Goal: Contribute content: Contribute content

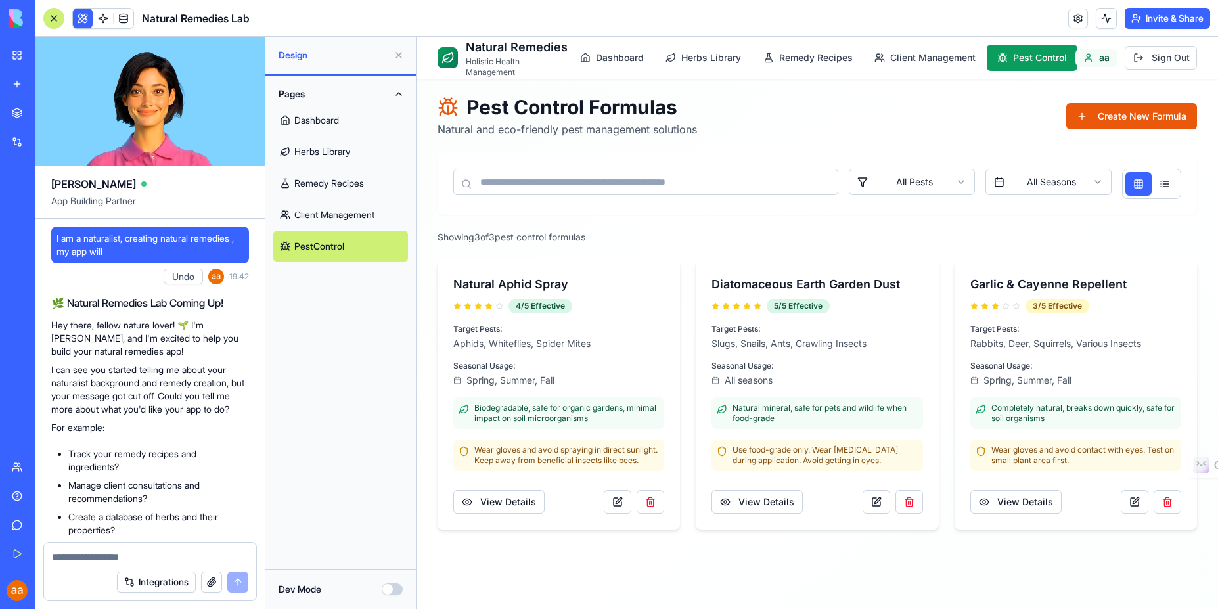
scroll to position [1503, 0]
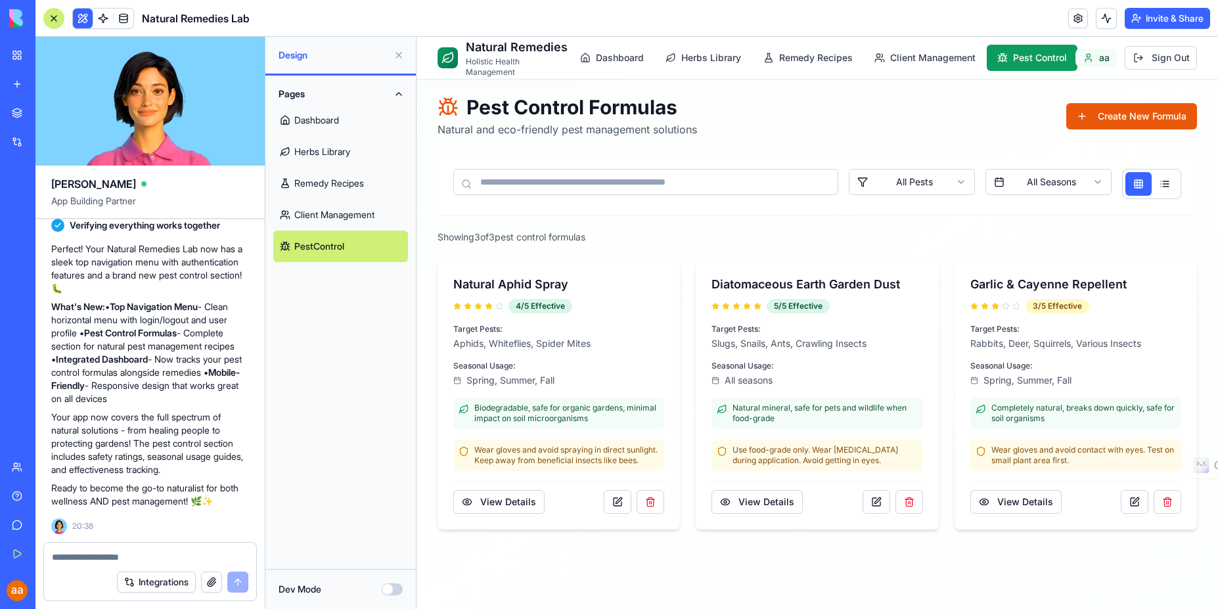
click at [329, 123] on link "Dashboard" at bounding box center [340, 120] width 135 height 32
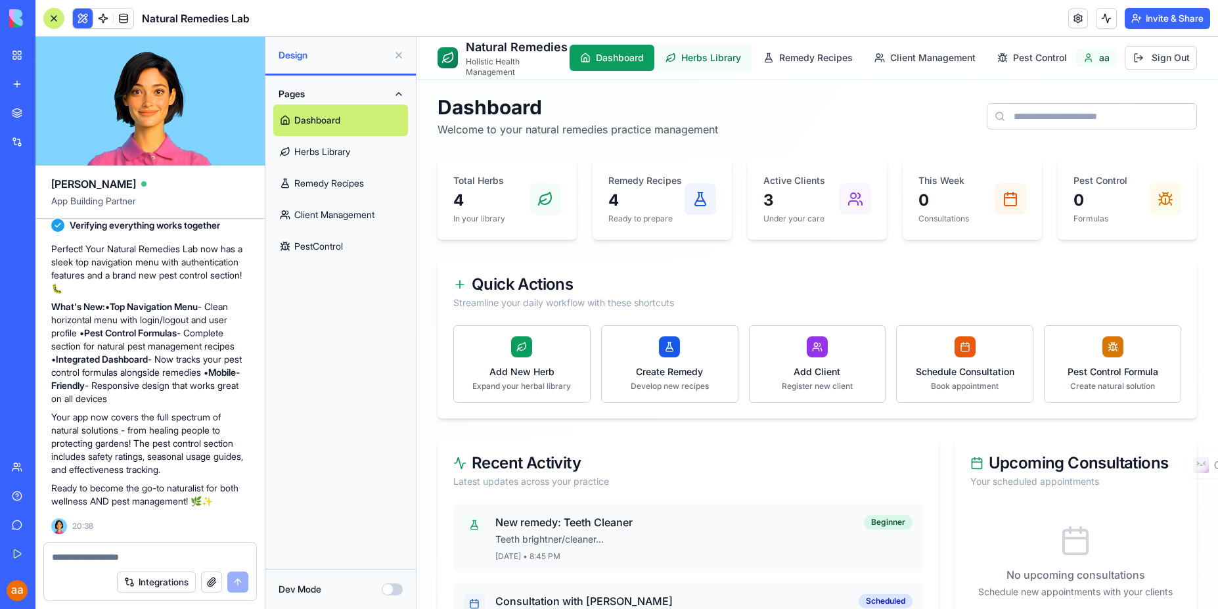
click at [665, 64] on button "Herbs Library" at bounding box center [703, 58] width 97 height 26
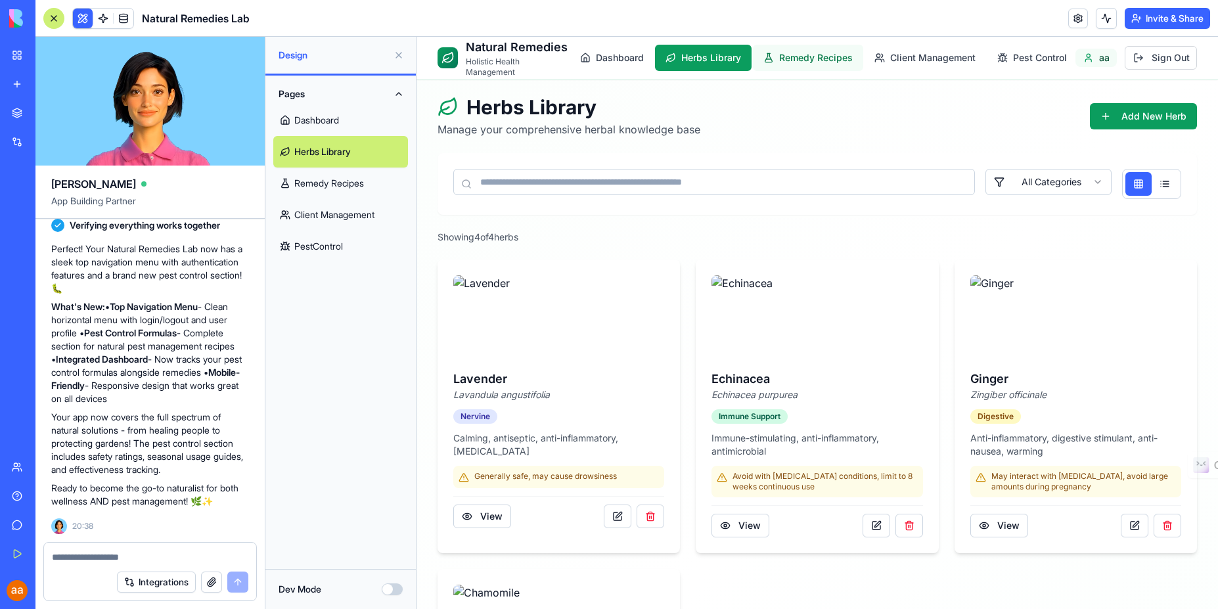
click at [841, 68] on button "Remedy Recipes" at bounding box center [808, 58] width 110 height 26
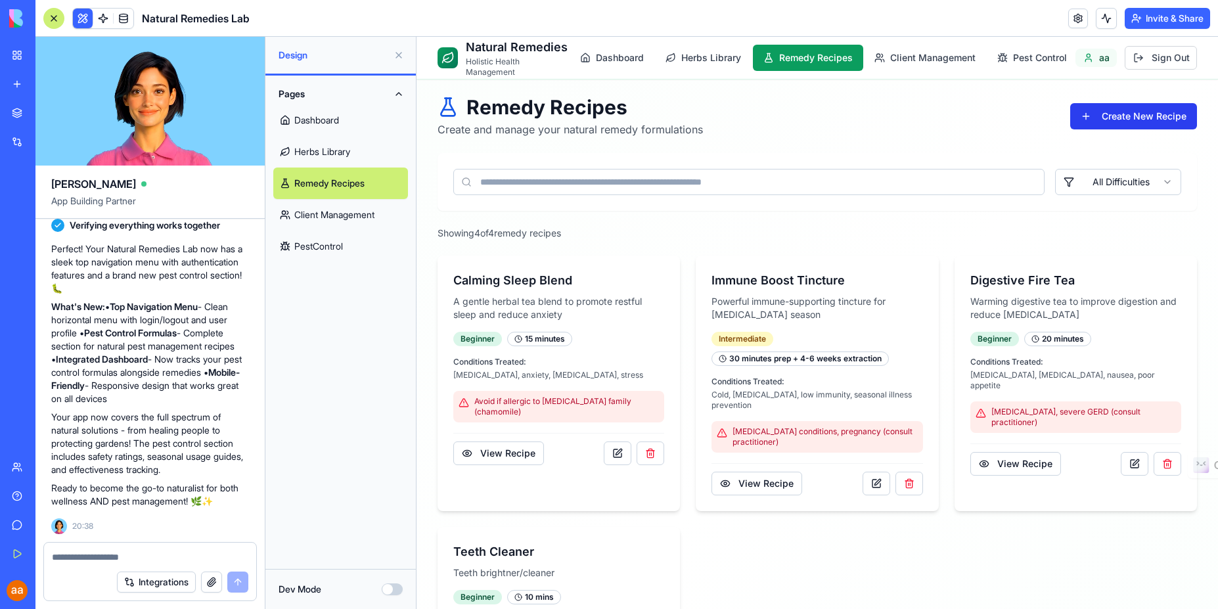
click at [1126, 122] on button "Create New Recipe" at bounding box center [1133, 116] width 127 height 26
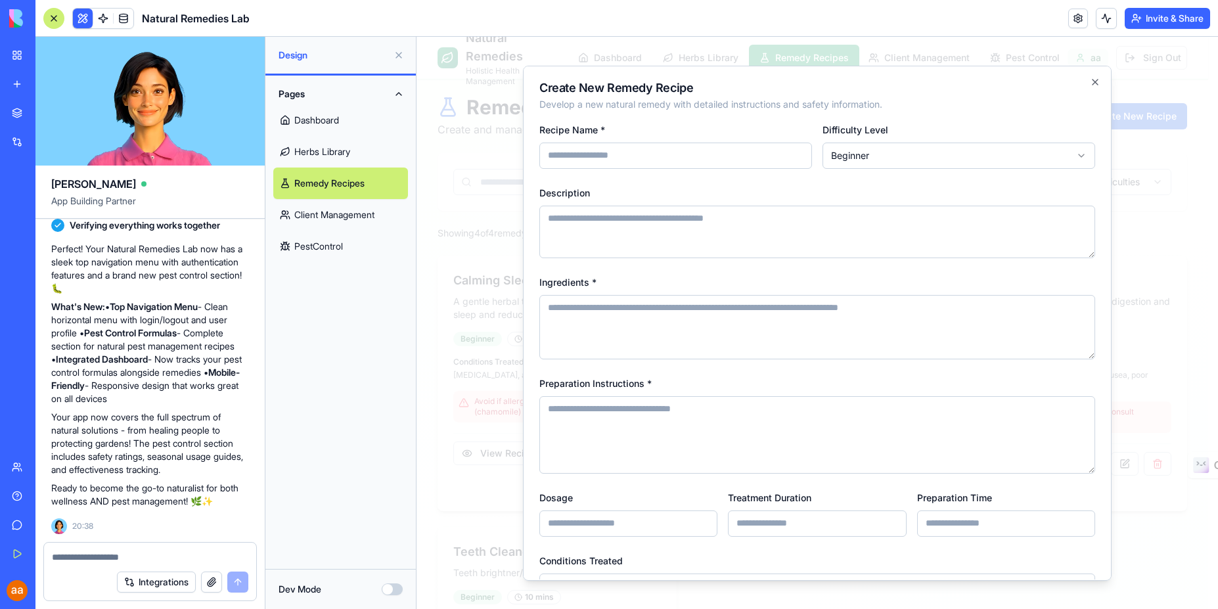
click at [678, 156] on input "Recipe Name *" at bounding box center [675, 156] width 273 height 26
